Goal: Navigation & Orientation: Find specific page/section

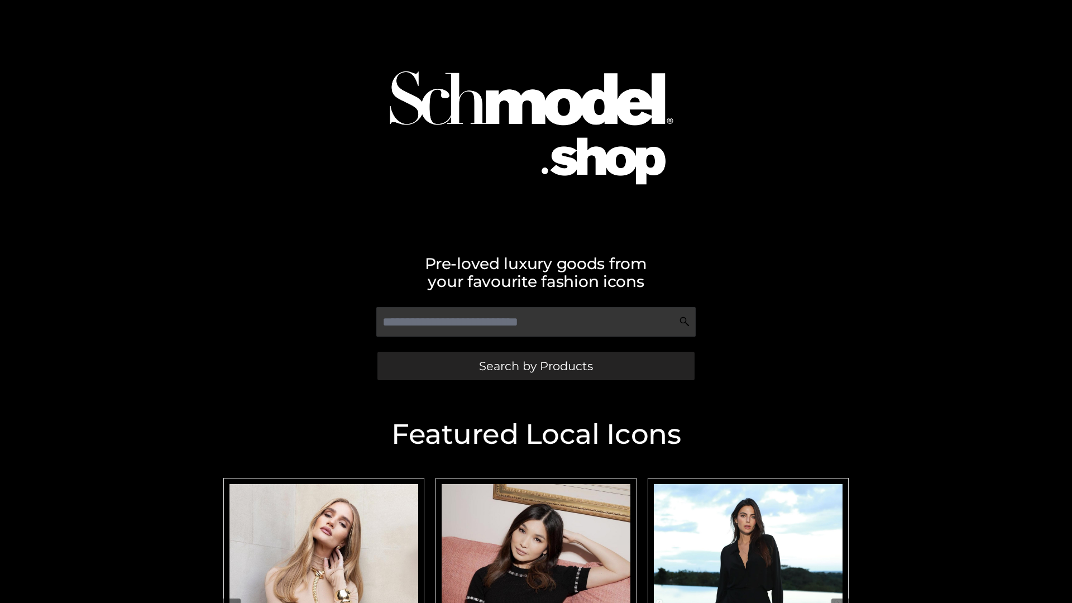
click at [536, 366] on span "Search by Products" at bounding box center [536, 366] width 114 height 12
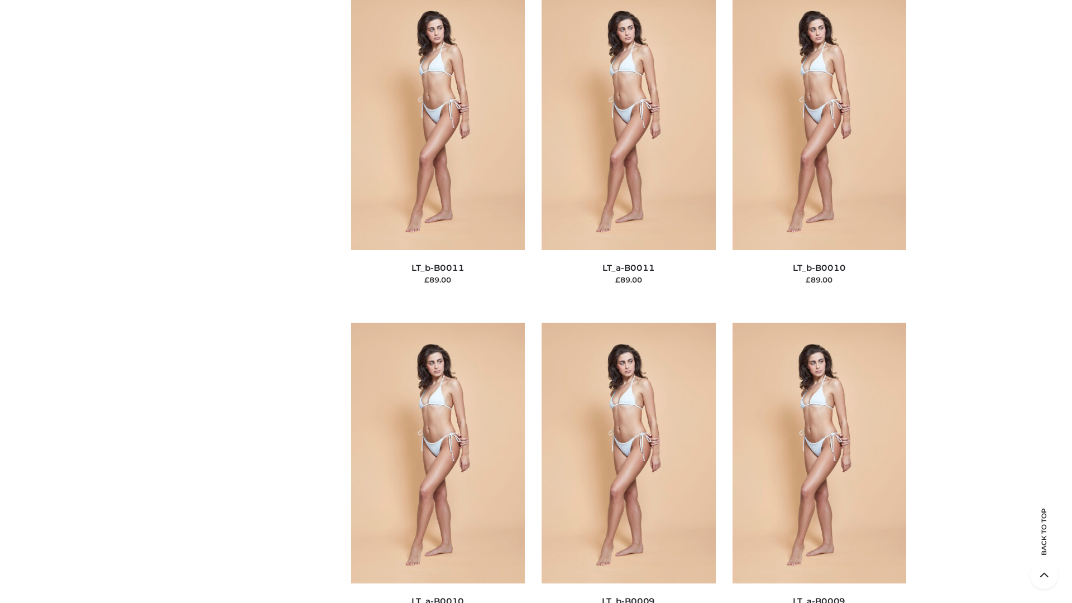
scroll to position [5016, 0]
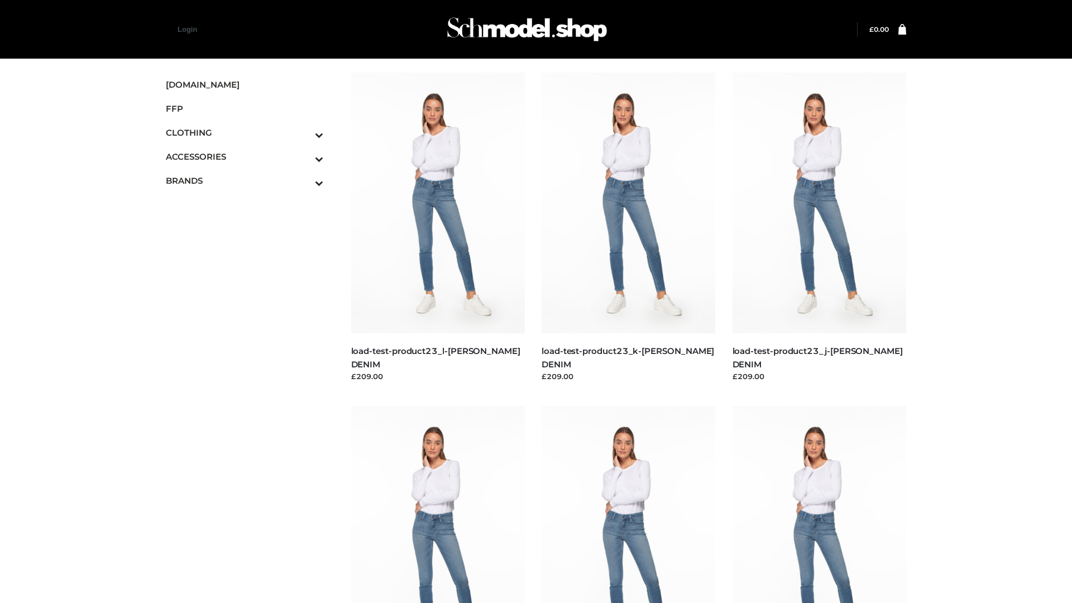
scroll to position [980, 0]
